Goal: Information Seeking & Learning: Learn about a topic

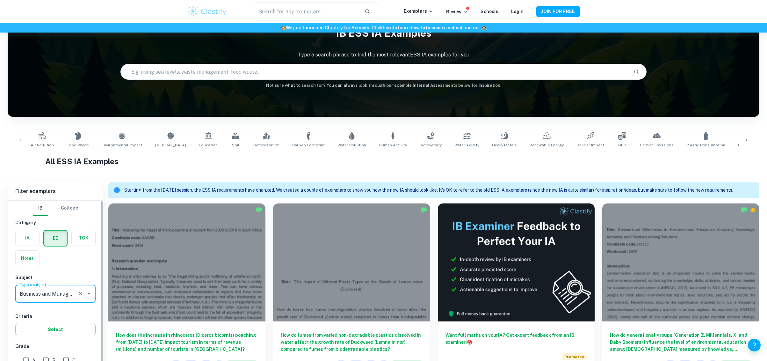
scroll to position [32, 0]
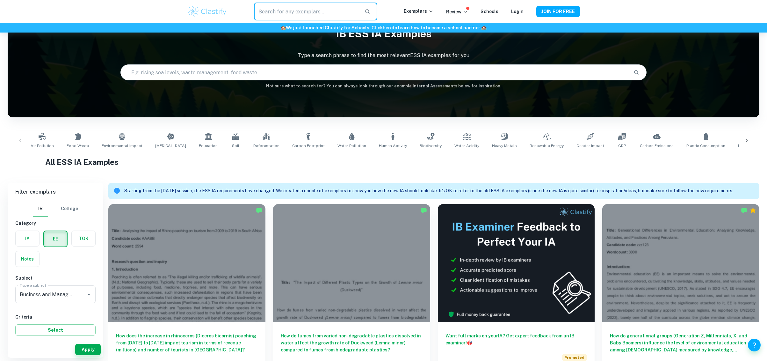
click at [291, 11] on input "text" at bounding box center [306, 12] width 105 height 18
type input "Shell"
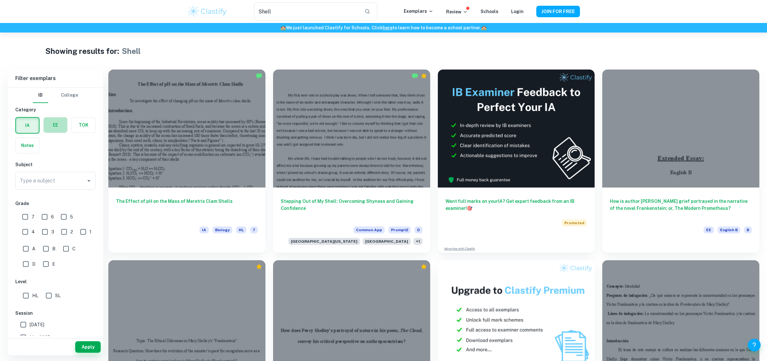
click at [54, 129] on label "button" at bounding box center [56, 124] width 24 height 15
click at [0, 0] on input "radio" at bounding box center [0, 0] width 0 height 0
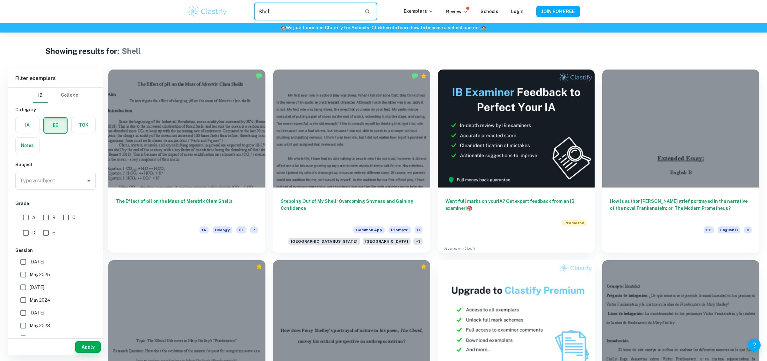
click at [290, 10] on input "Shell" at bounding box center [306, 12] width 105 height 18
click at [53, 125] on label "button" at bounding box center [55, 125] width 23 height 15
click at [0, 0] on input "radio" at bounding box center [0, 0] width 0 height 0
click at [68, 187] on div "Type a subject" at bounding box center [55, 181] width 80 height 18
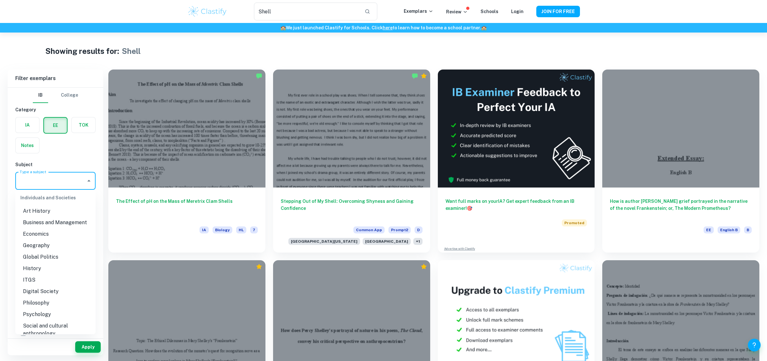
scroll to position [542, 0]
click at [44, 244] on li "Business and Management" at bounding box center [55, 244] width 80 height 11
type input "Business and Management"
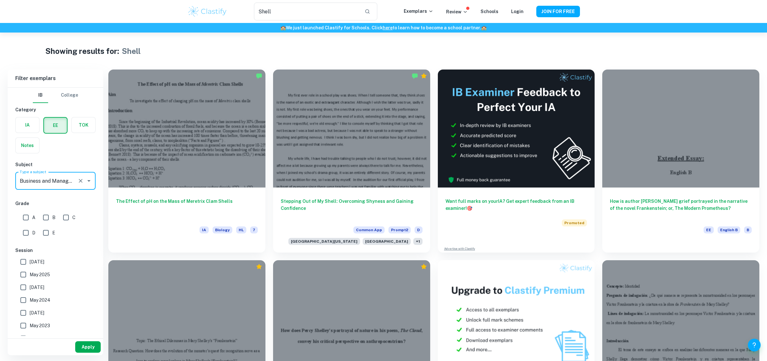
click at [81, 343] on button "Apply" at bounding box center [87, 346] width 25 height 11
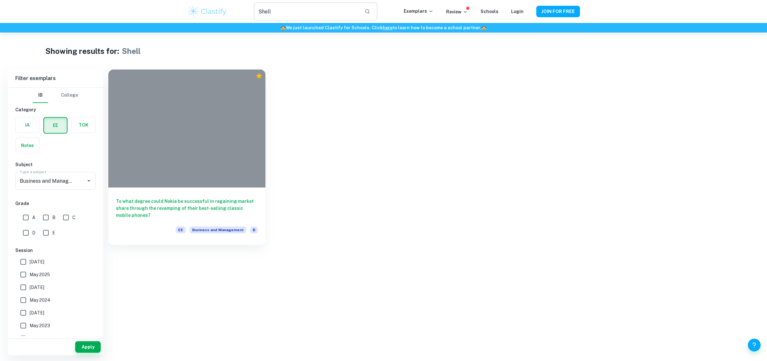
click at [312, 20] on input "Shell" at bounding box center [306, 12] width 105 height 18
click at [367, 14] on button "button" at bounding box center [367, 11] width 11 height 11
click at [370, 11] on icon "button" at bounding box center [368, 12] width 6 height 6
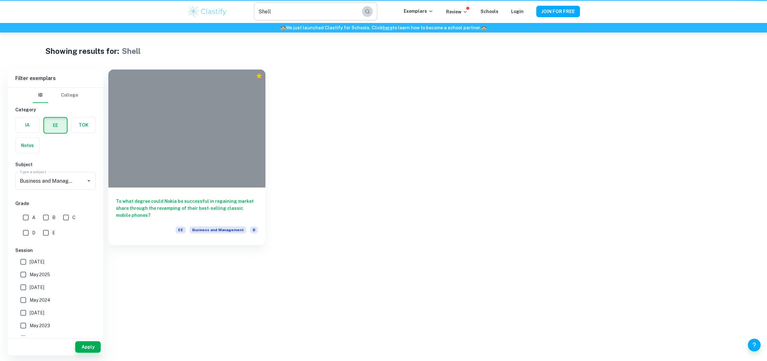
click at [370, 11] on icon "button" at bounding box center [368, 12] width 6 height 6
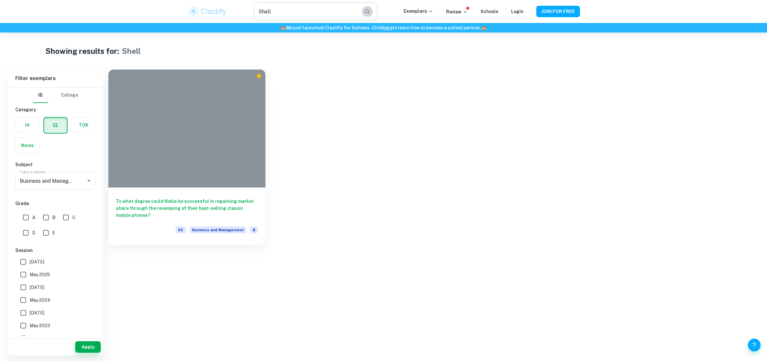
click at [370, 11] on icon "button" at bounding box center [368, 12] width 6 height 6
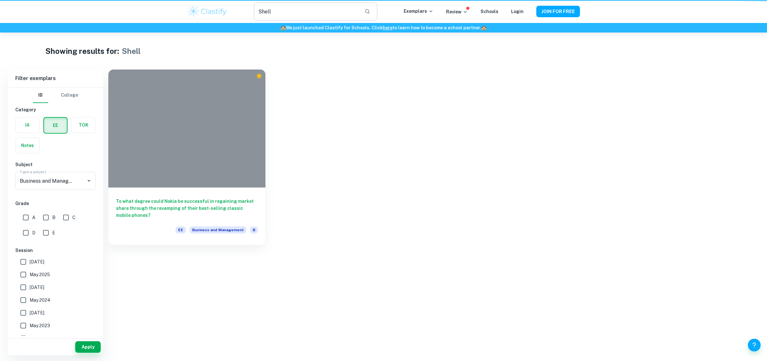
click at [370, 11] on icon "button" at bounding box center [368, 12] width 6 height 6
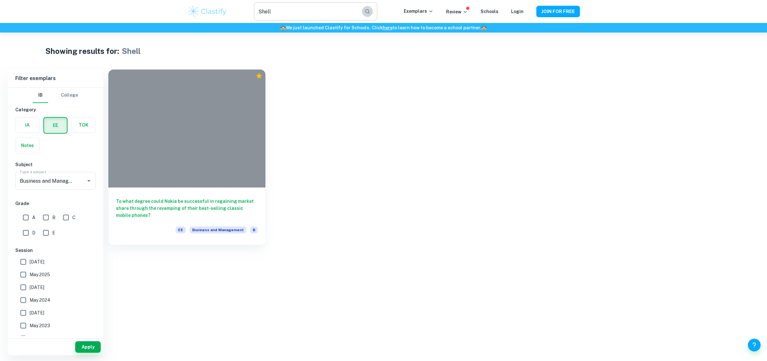
click at [370, 11] on icon "button" at bounding box center [368, 12] width 6 height 6
click at [370, 13] on icon "button" at bounding box center [368, 12] width 6 height 6
drag, startPoint x: 297, startPoint y: 4, endPoint x: 98, endPoint y: 25, distance: 200.2
click at [98, 25] on header "Shell ​ Exemplars Review Schools Login JOIN FOR FREE 🏫 We just launched Clastif…" at bounding box center [383, 16] width 767 height 33
type input "Royal Dutch Shell"
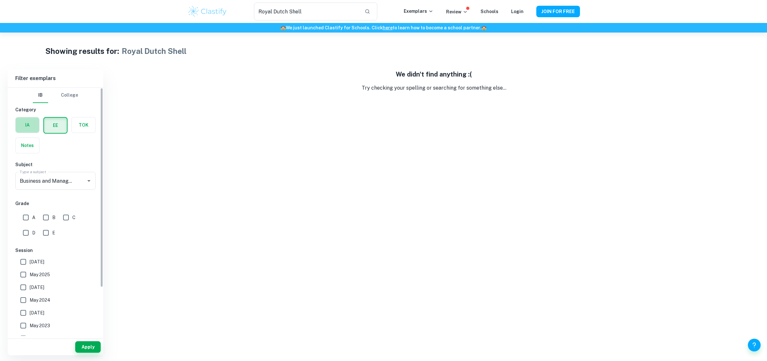
click at [31, 126] on label "button" at bounding box center [28, 124] width 24 height 15
click at [0, 0] on input "radio" at bounding box center [0, 0] width 0 height 0
click at [370, 10] on icon "button" at bounding box center [368, 12] width 6 height 6
click at [49, 127] on label "button" at bounding box center [56, 124] width 24 height 15
click at [0, 0] on input "radio" at bounding box center [0, 0] width 0 height 0
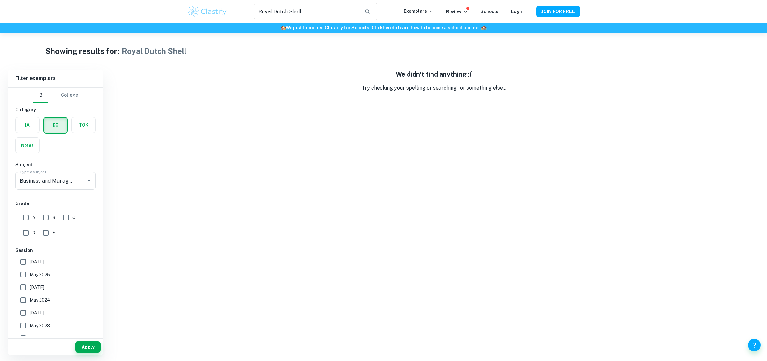
click at [373, 9] on button "button" at bounding box center [367, 11] width 11 height 11
click at [370, 10] on icon "button" at bounding box center [368, 12] width 6 height 6
click at [305, 23] on div "🏫 We just launched Clastify for Schools. Click here to learn how to become a sc…" at bounding box center [383, 28] width 767 height 10
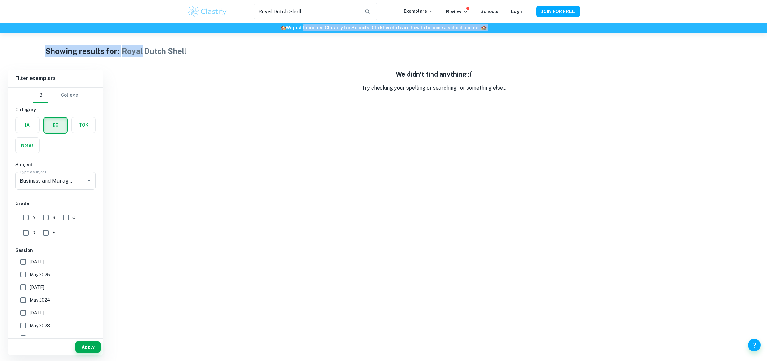
drag, startPoint x: 305, startPoint y: 23, endPoint x: 120, endPoint y: -14, distance: 188.0
click at [120, 0] on html "We value your privacy We use cookies to enhance your browsing experience, serve…" at bounding box center [383, 180] width 767 height 361
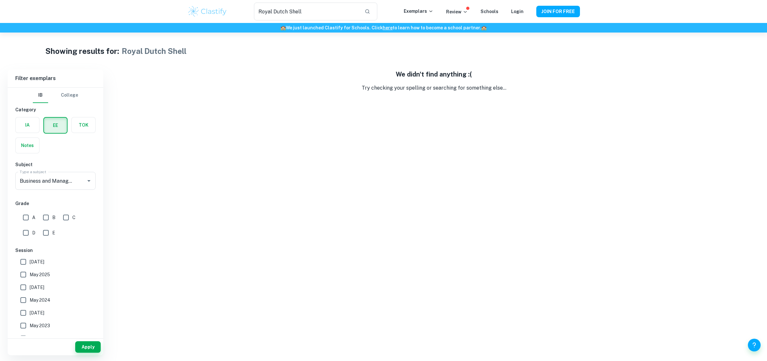
drag, startPoint x: 321, startPoint y: 89, endPoint x: 337, endPoint y: 7, distance: 83.3
click at [321, 89] on p "Try checking your spelling or searching for something else..." at bounding box center [433, 88] width 651 height 8
click at [367, 9] on button "button" at bounding box center [367, 11] width 11 height 11
click at [359, 11] on input "Royal Dutch Shell" at bounding box center [306, 12] width 105 height 18
drag, startPoint x: 351, startPoint y: 12, endPoint x: 225, endPoint y: 7, distance: 126.0
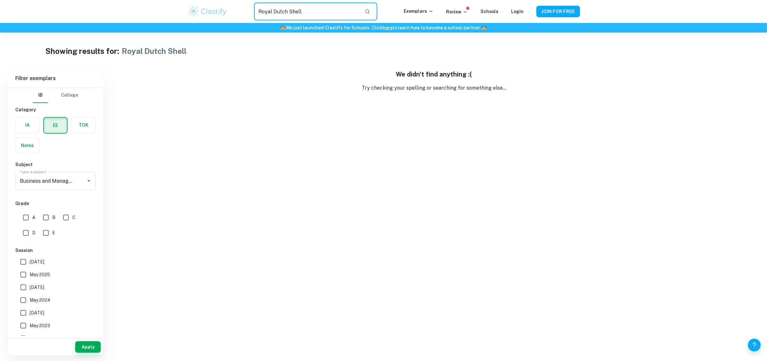
click at [225, 7] on div "Royal Dutch Shell ​ Exemplars Review Schools Login JOIN FOR FREE" at bounding box center [384, 12] width 408 height 18
type input "CSR"
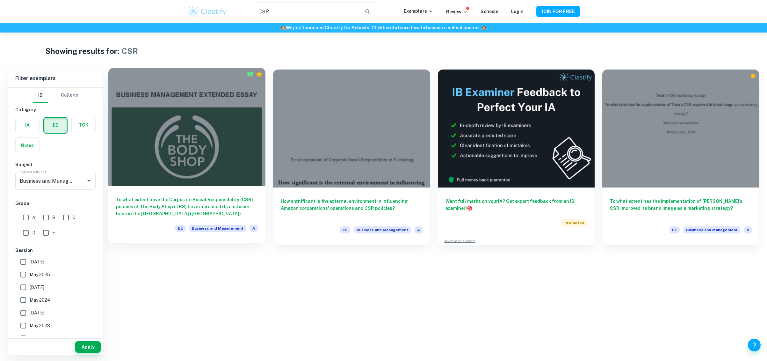
click at [163, 214] on h6 "To what extent have the Corporate Social Responsibility (CSR) policies of The B…" at bounding box center [187, 206] width 142 height 21
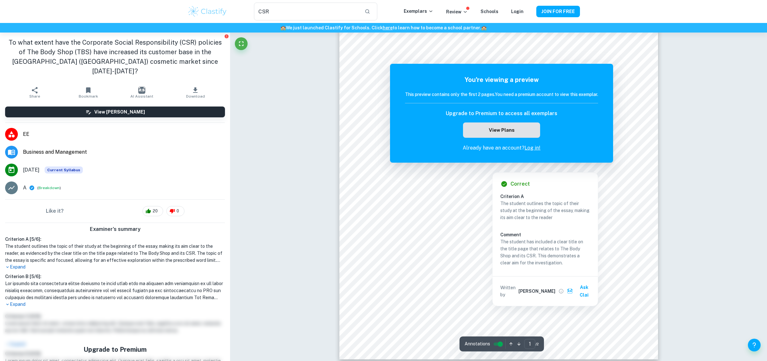
scroll to position [96, 0]
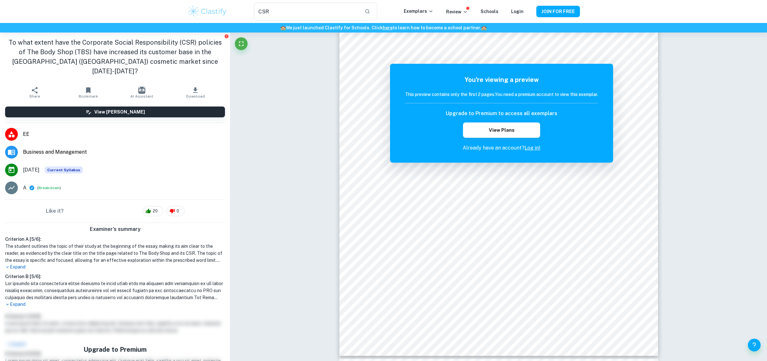
drag, startPoint x: 739, startPoint y: 103, endPoint x: 748, endPoint y: 16, distance: 87.5
